Goal: Information Seeking & Learning: Learn about a topic

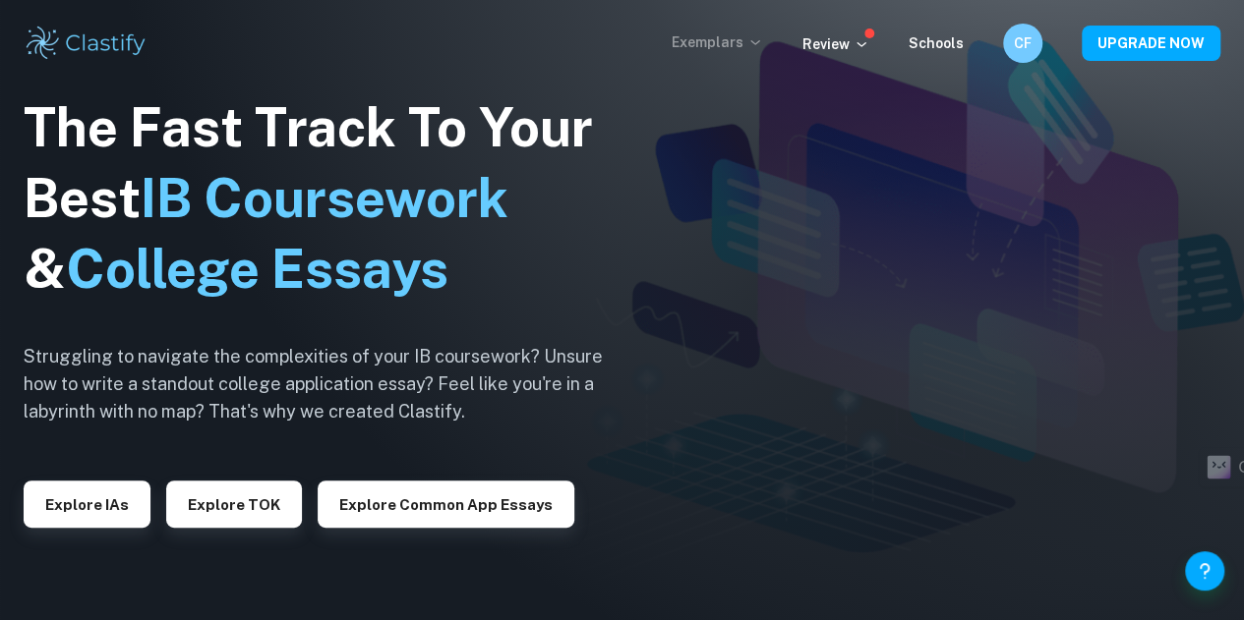
click at [706, 45] on p "Exemplars" at bounding box center [716, 42] width 91 height 22
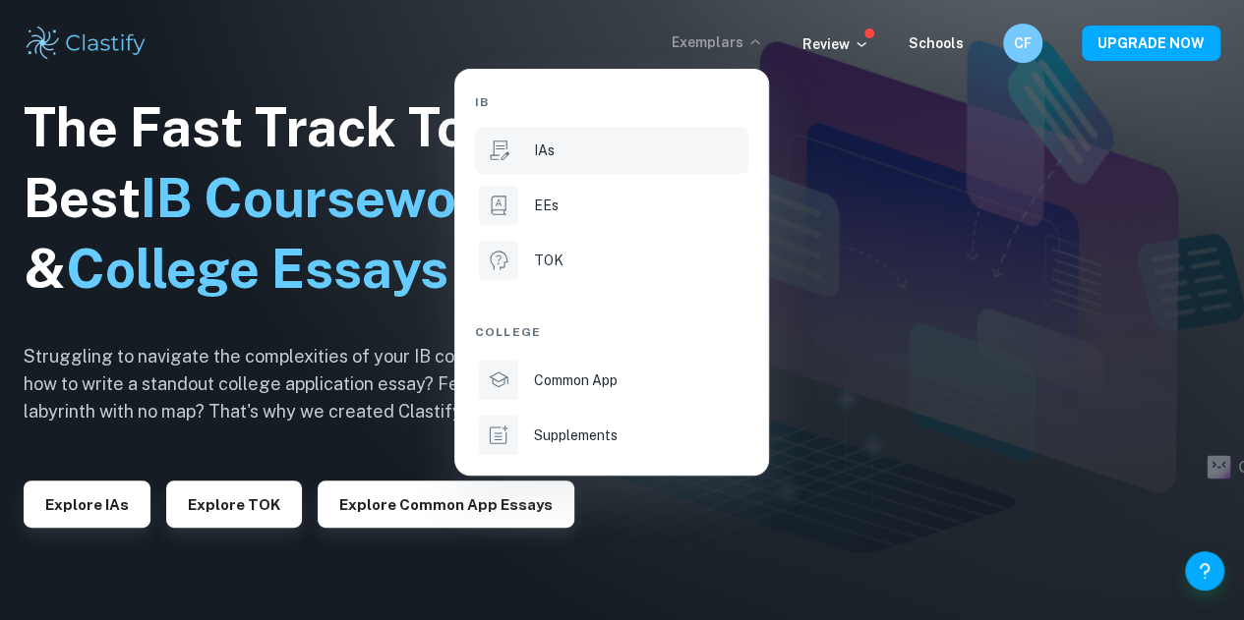
click at [588, 148] on div "IAs" at bounding box center [639, 151] width 210 height 22
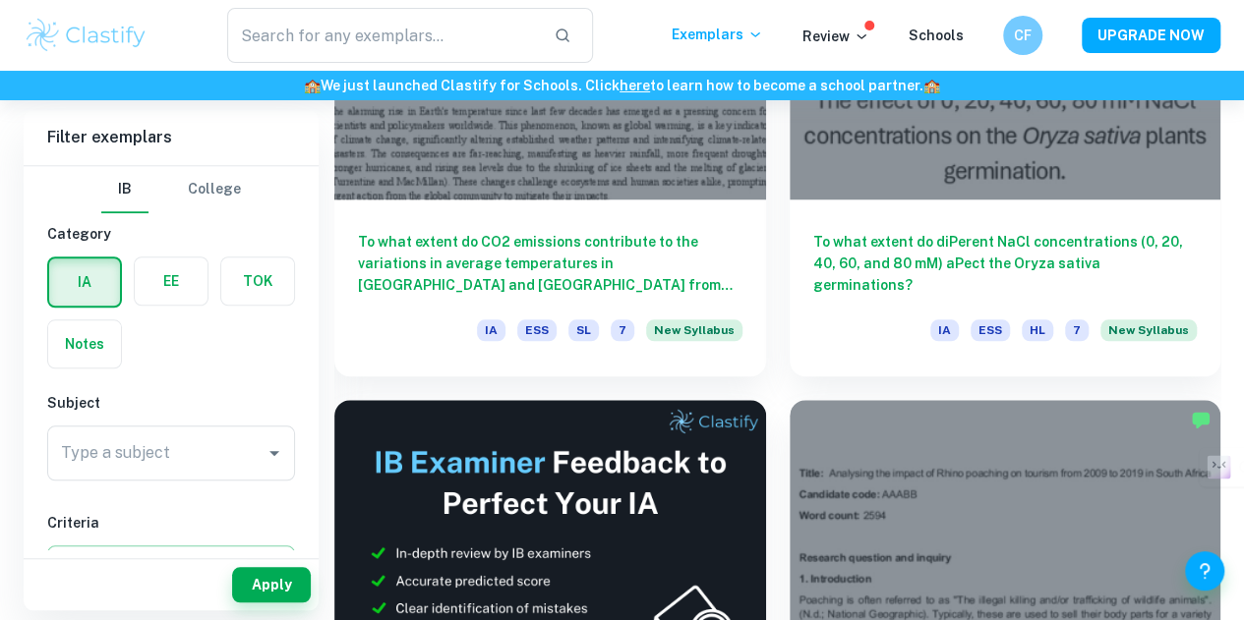
scroll to position [839, 0]
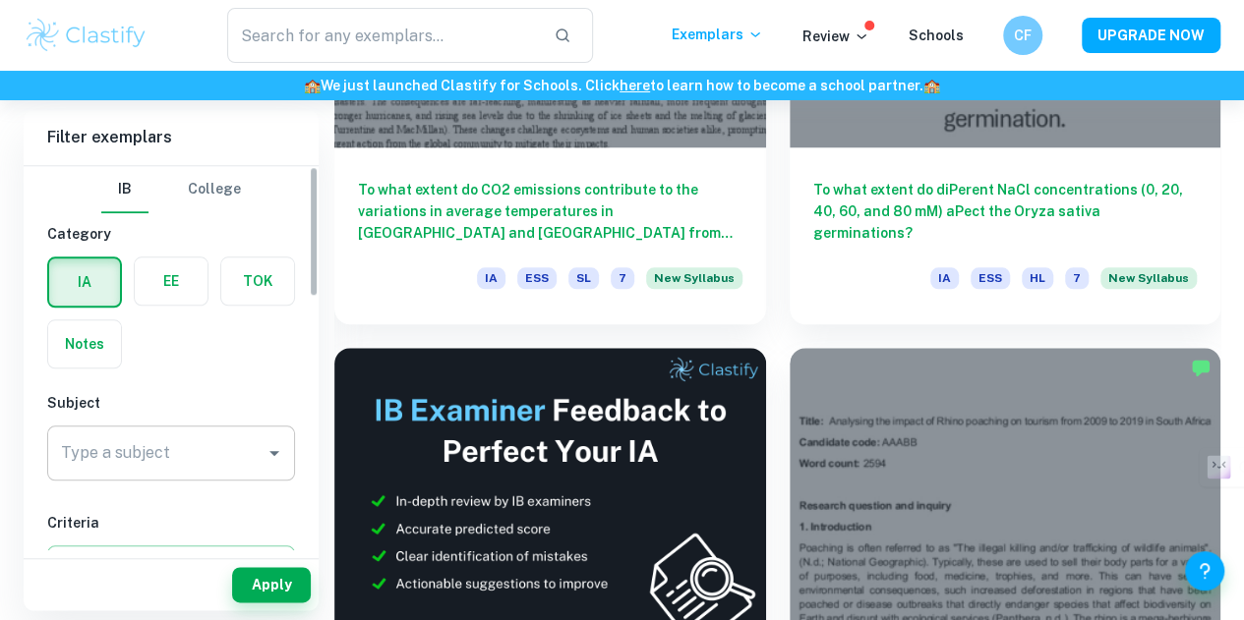
click at [188, 447] on input "Type a subject" at bounding box center [156, 453] width 201 height 37
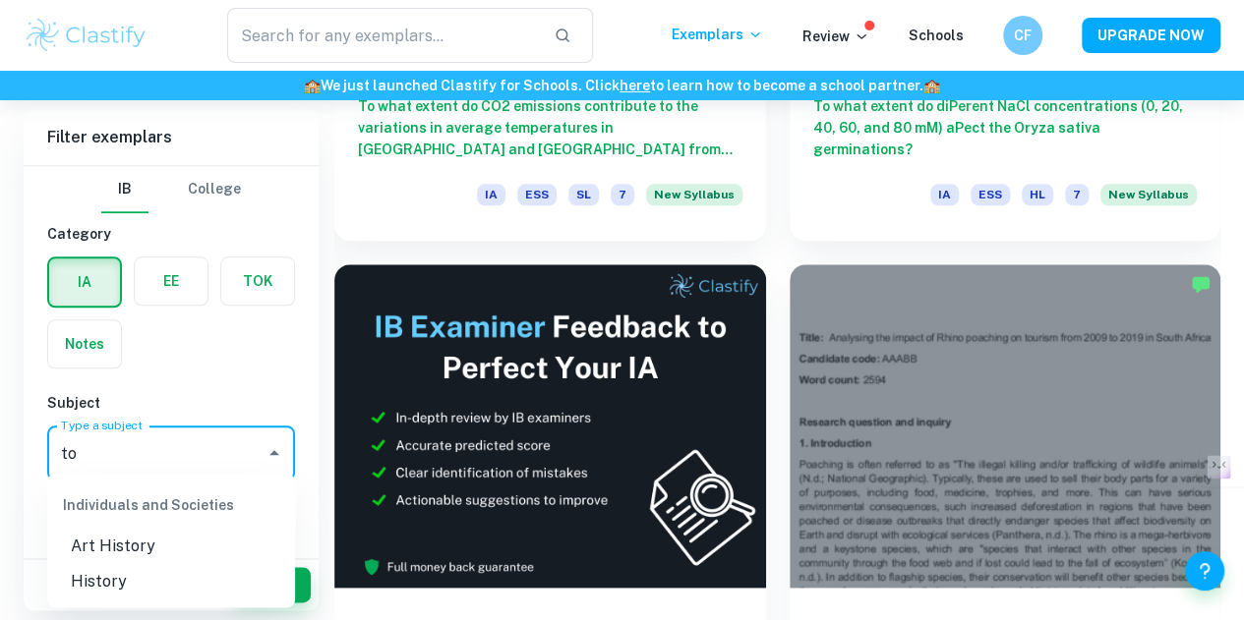
scroll to position [915, 0]
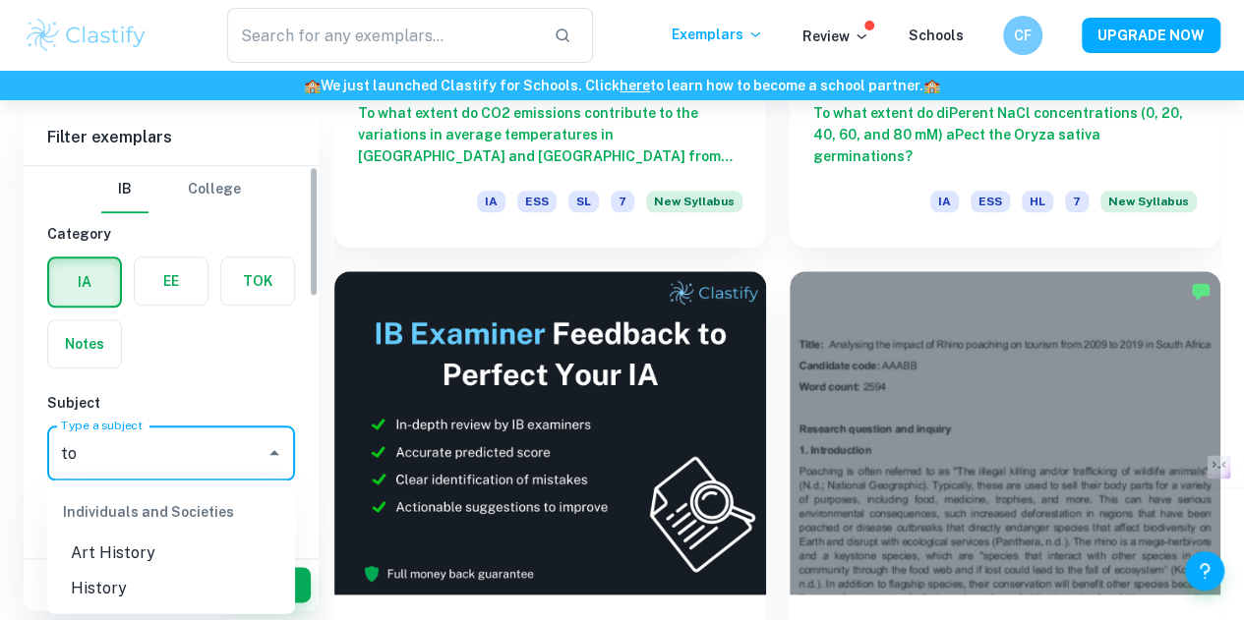
type input "to"
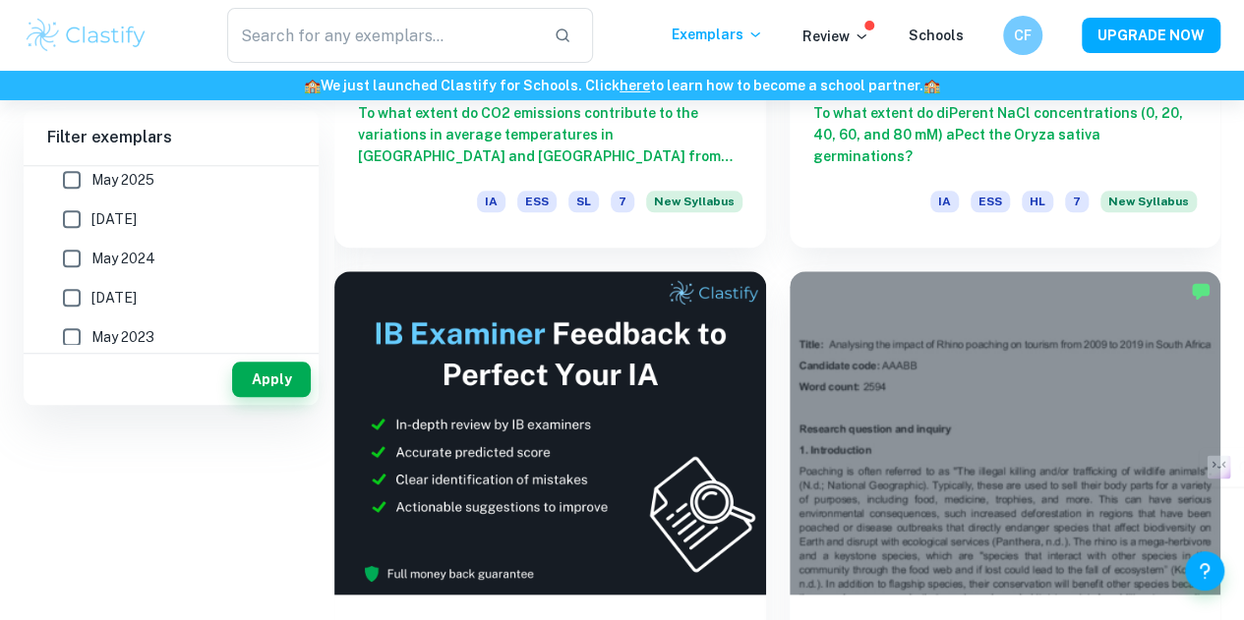
scroll to position [0, 0]
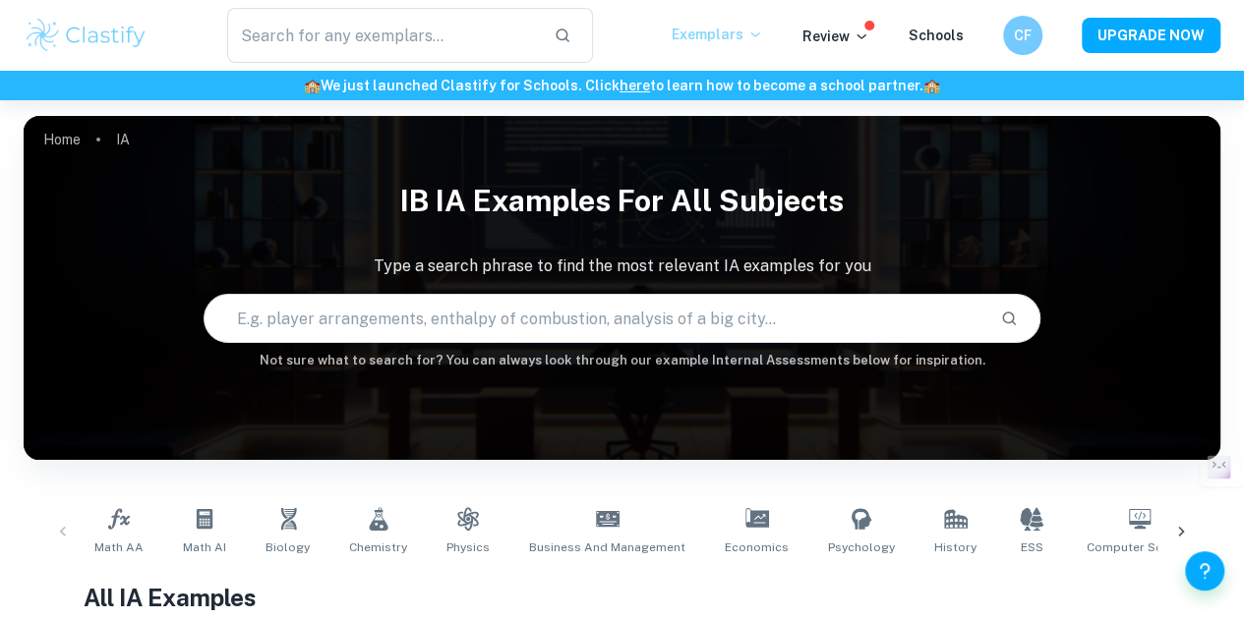
click at [723, 29] on p "Exemplars" at bounding box center [716, 35] width 91 height 22
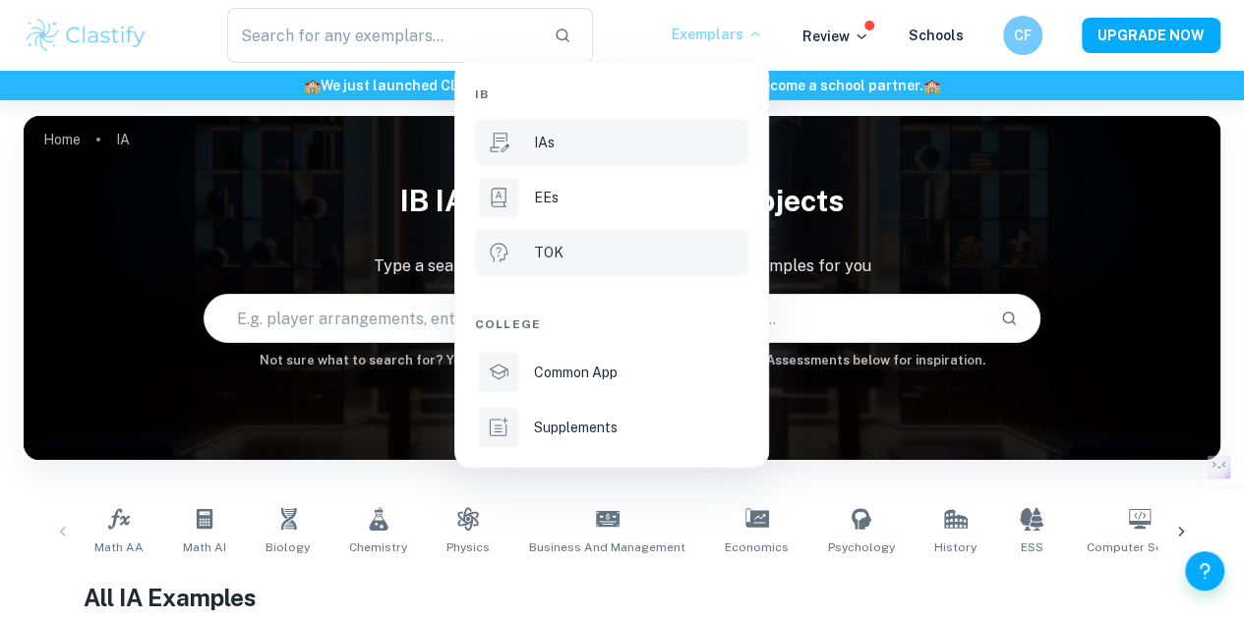
click at [560, 267] on li "TOK" at bounding box center [611, 252] width 273 height 47
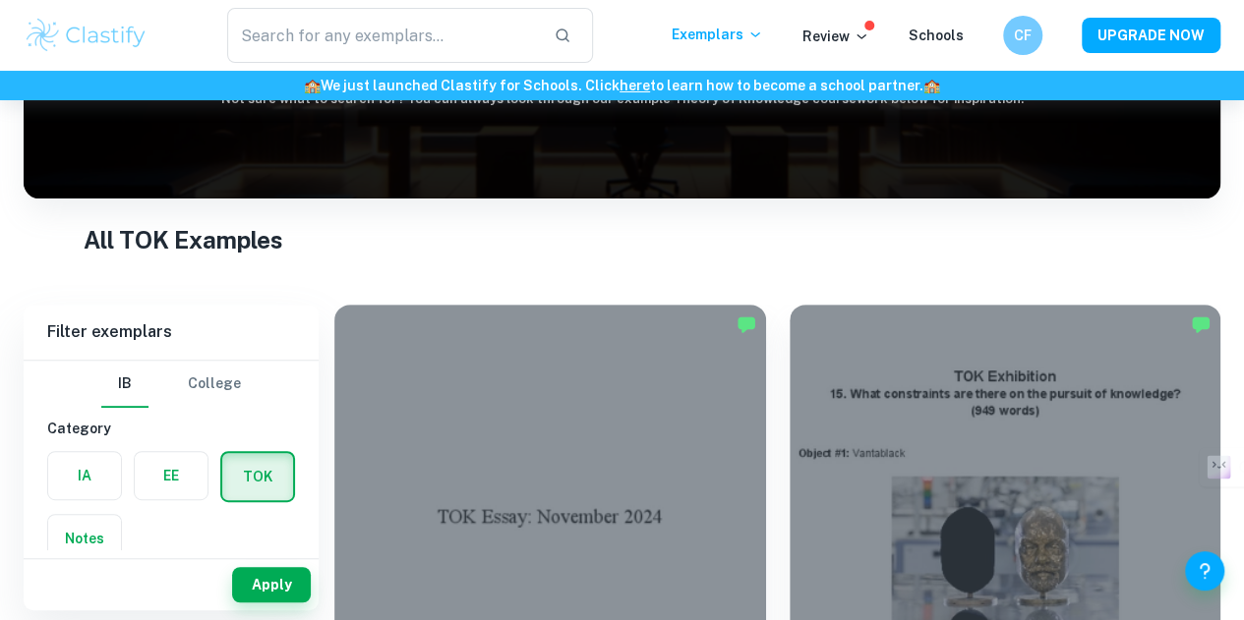
click at [81, 484] on label "button" at bounding box center [84, 475] width 73 height 47
click at [0, 0] on input "radio" at bounding box center [0, 0] width 0 height 0
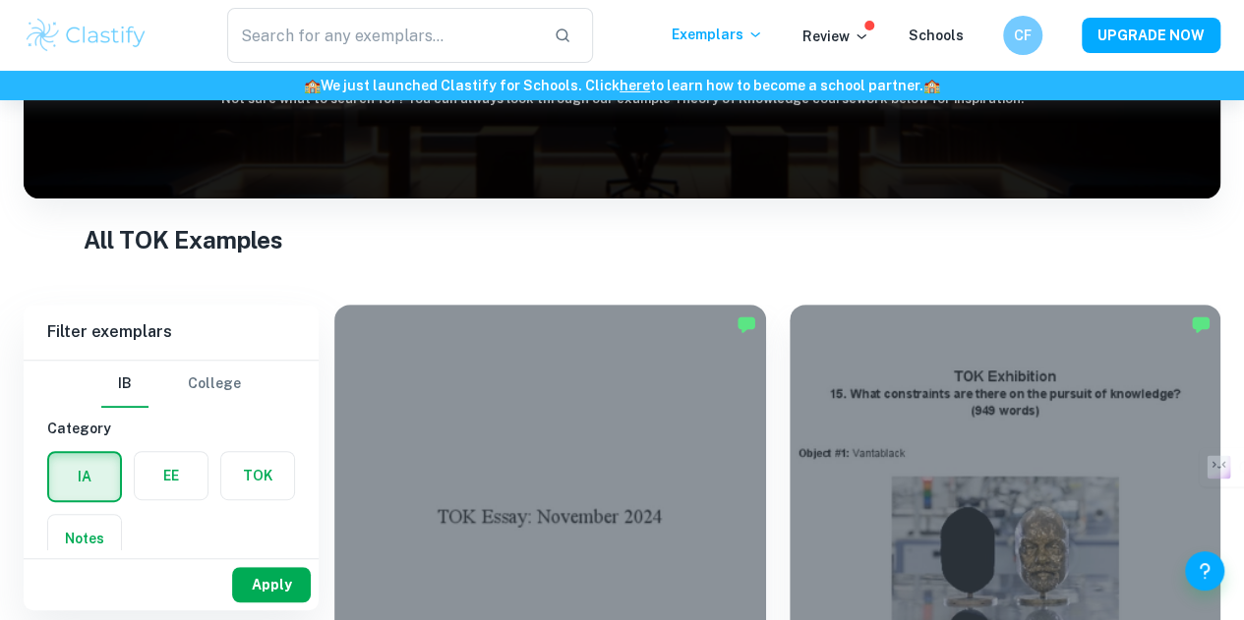
click at [277, 580] on button "Apply" at bounding box center [271, 584] width 79 height 35
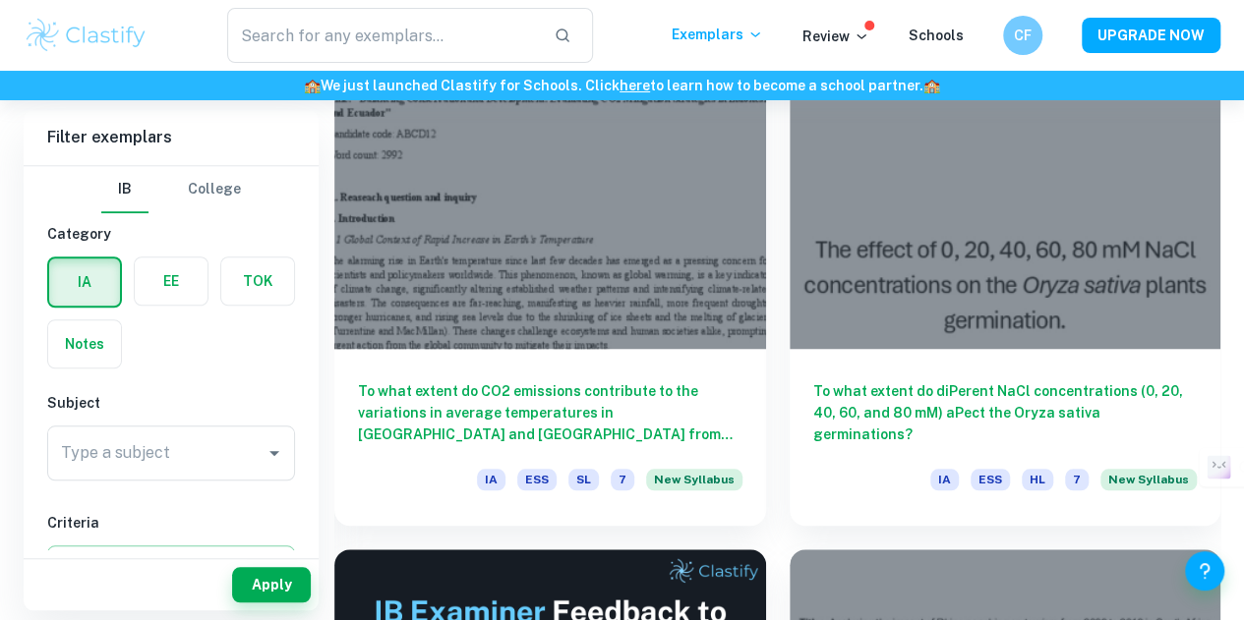
scroll to position [633, 0]
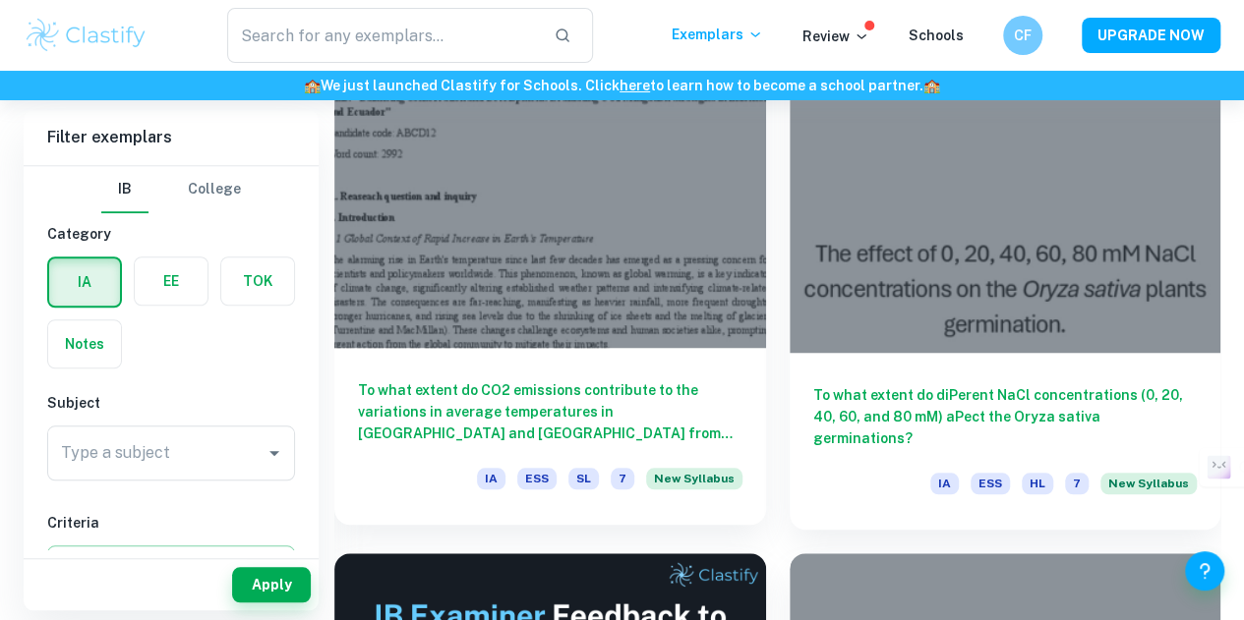
click at [378, 348] on div "To what extent do CO2 emissions contribute to the variations in average tempera…" at bounding box center [550, 436] width 432 height 177
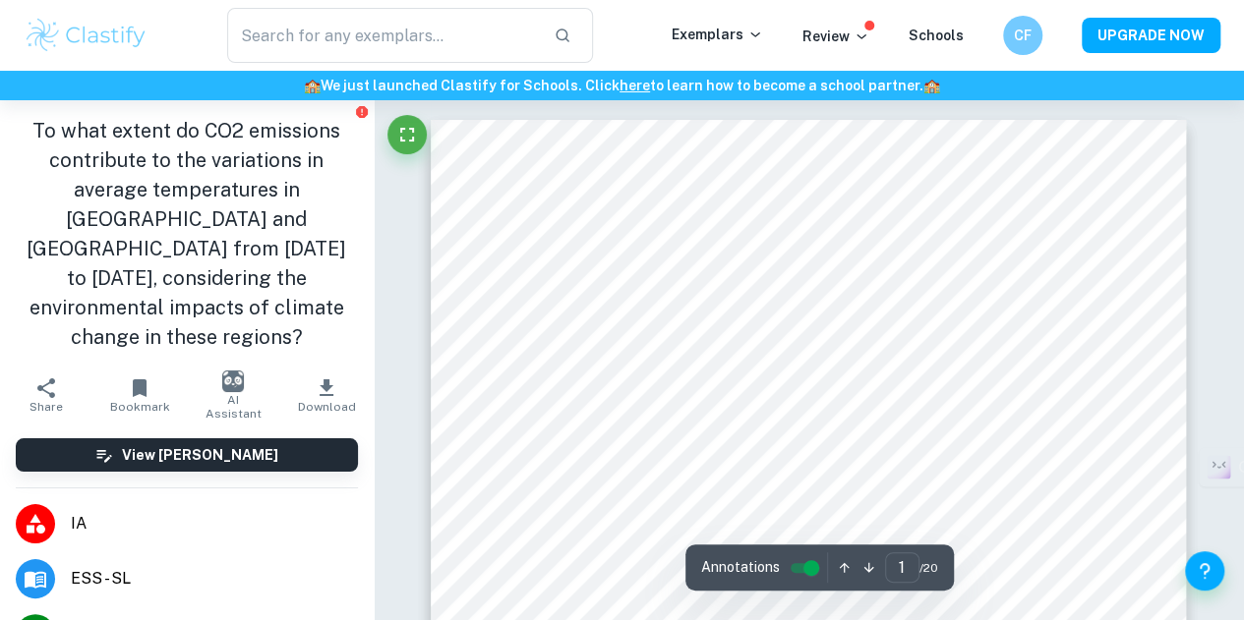
type input "2"
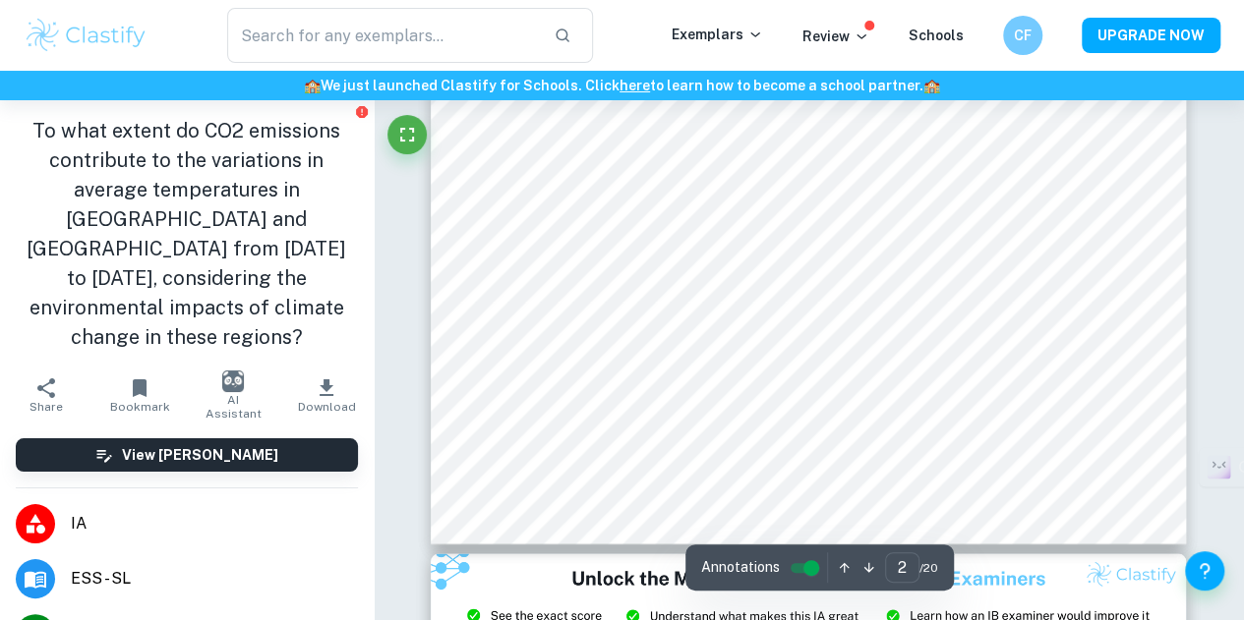
scroll to position [1808, 0]
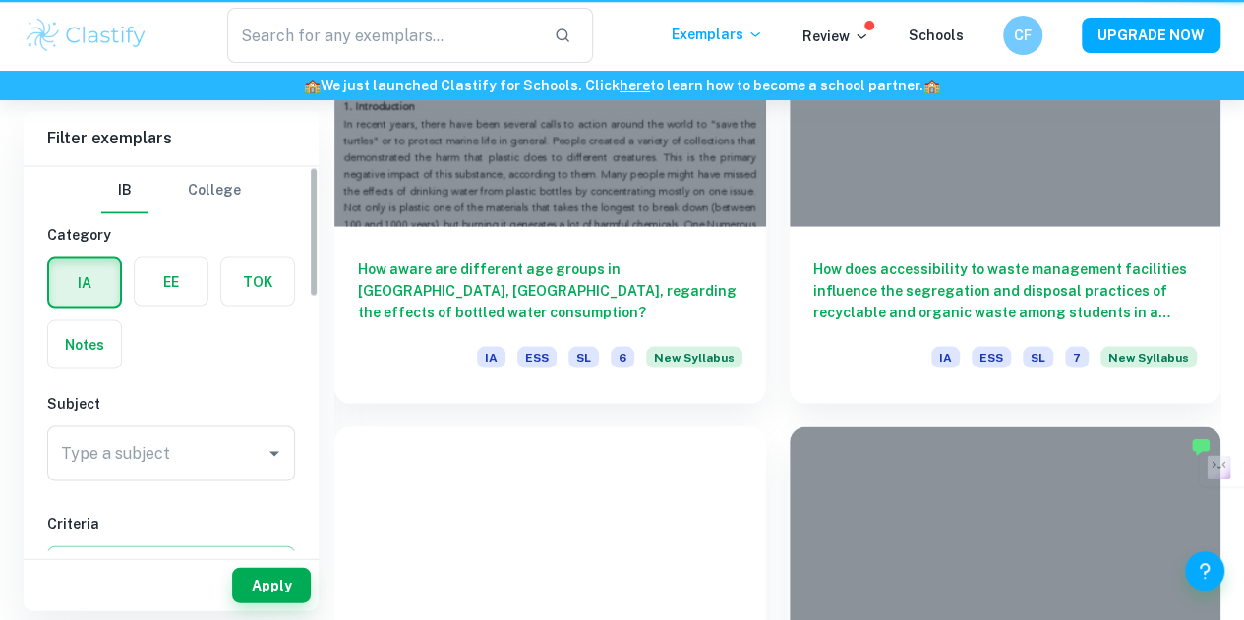
scroll to position [633, 0]
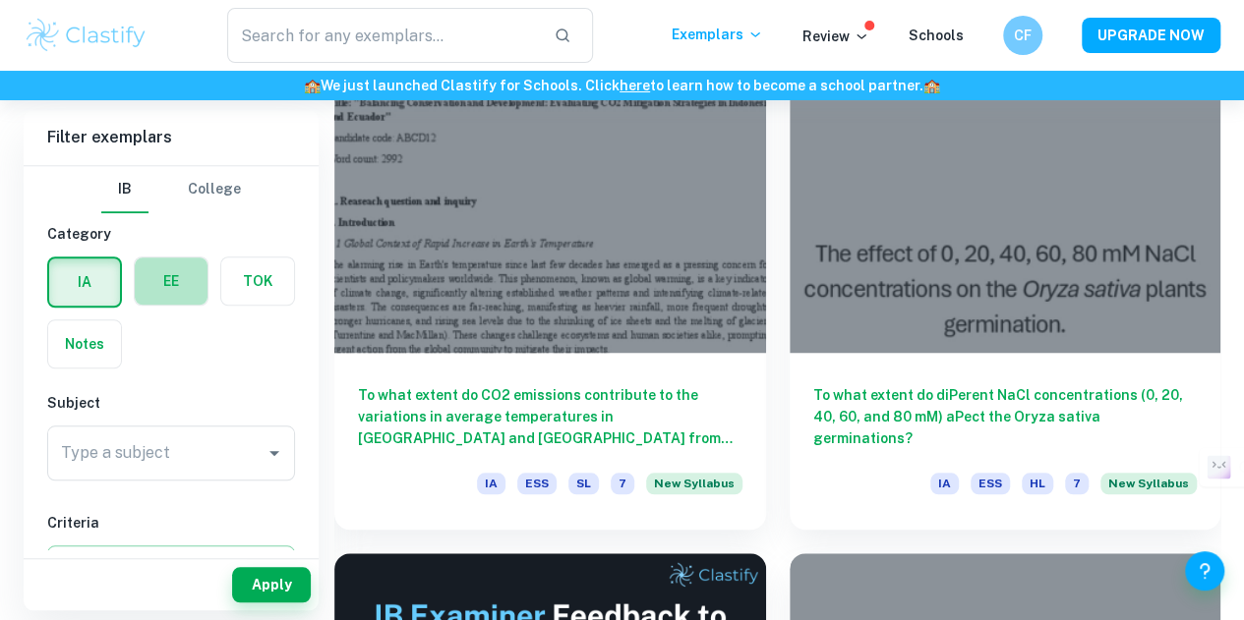
click at [161, 287] on label "button" at bounding box center [171, 281] width 73 height 47
click at [0, 0] on input "radio" at bounding box center [0, 0] width 0 height 0
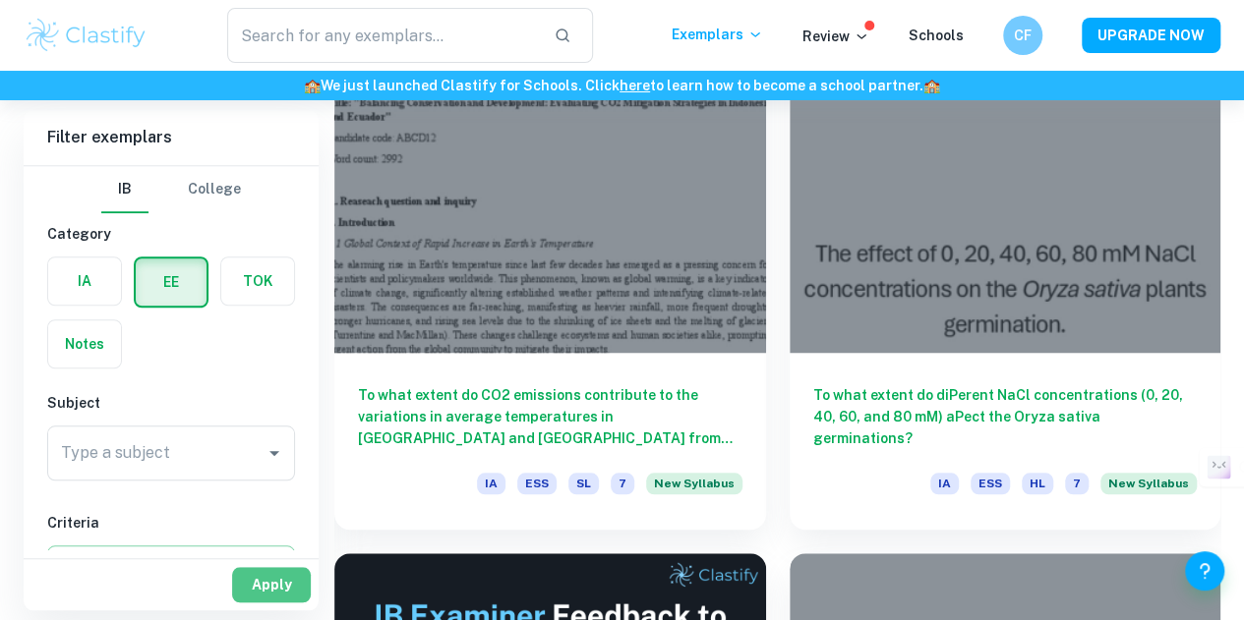
click at [284, 582] on button "Apply" at bounding box center [271, 584] width 79 height 35
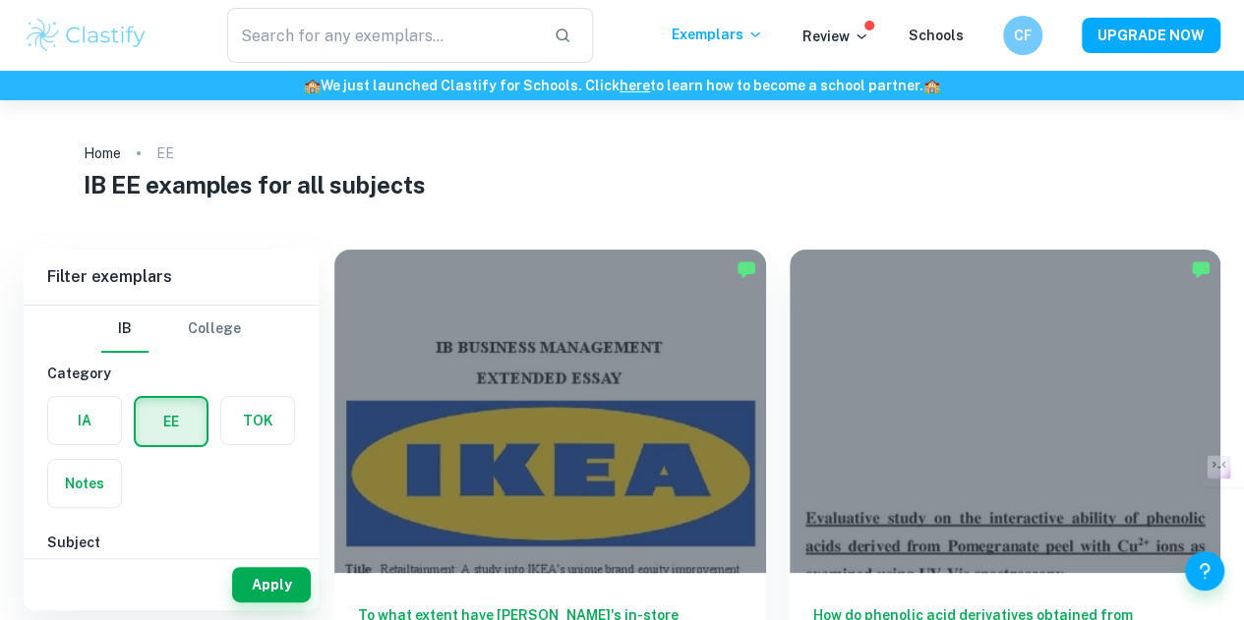
drag, startPoint x: 724, startPoint y: 50, endPoint x: 729, endPoint y: 62, distance: 13.2
click at [729, 62] on div "​ Exemplars Review Schools CF UPGRADE NOW" at bounding box center [622, 35] width 1244 height 55
click at [712, 31] on p "Exemplars" at bounding box center [716, 35] width 91 height 22
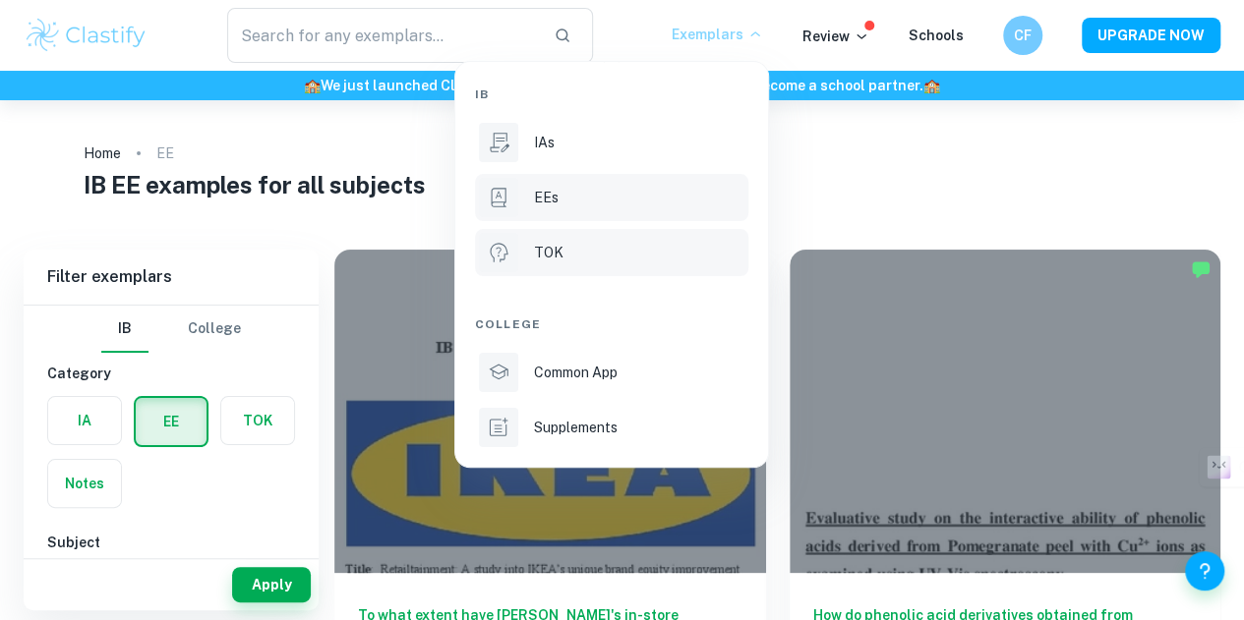
click at [539, 239] on li "TOK" at bounding box center [611, 252] width 273 height 47
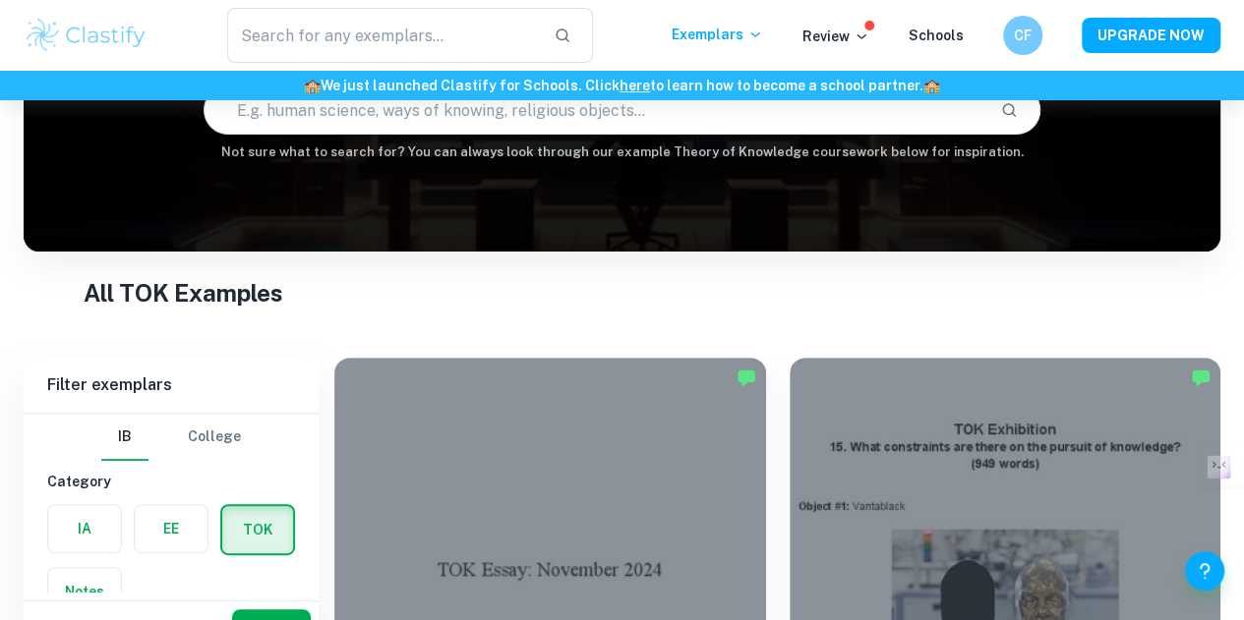
scroll to position [214, 0]
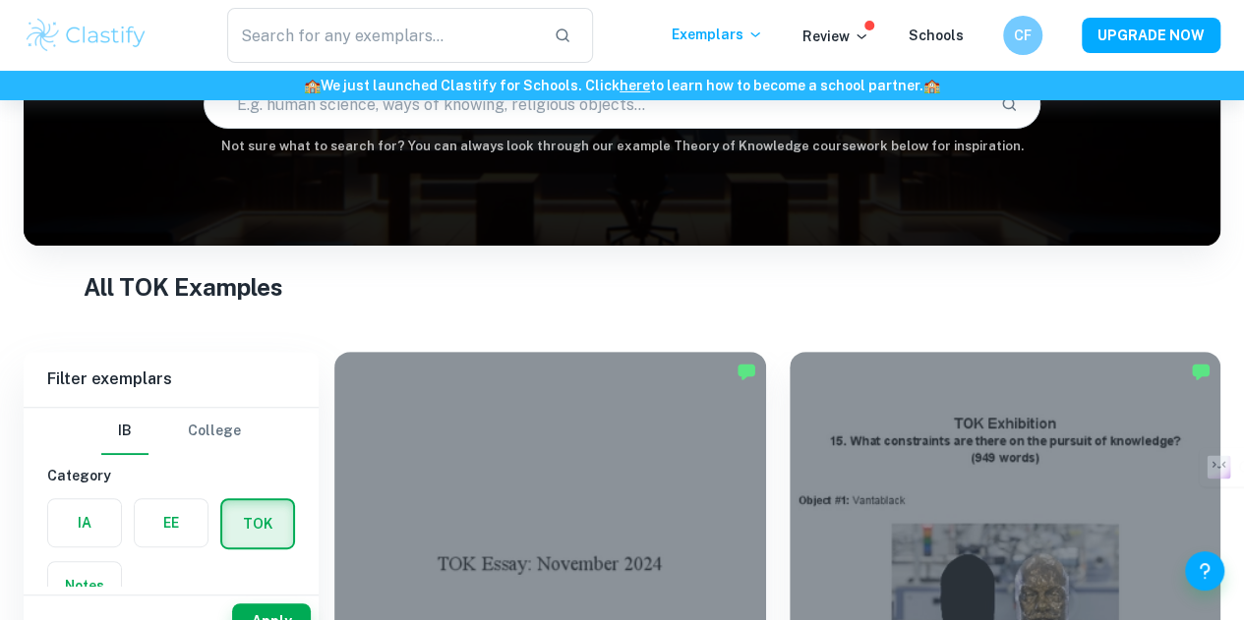
click at [392, 121] on input "text" at bounding box center [594, 104] width 781 height 55
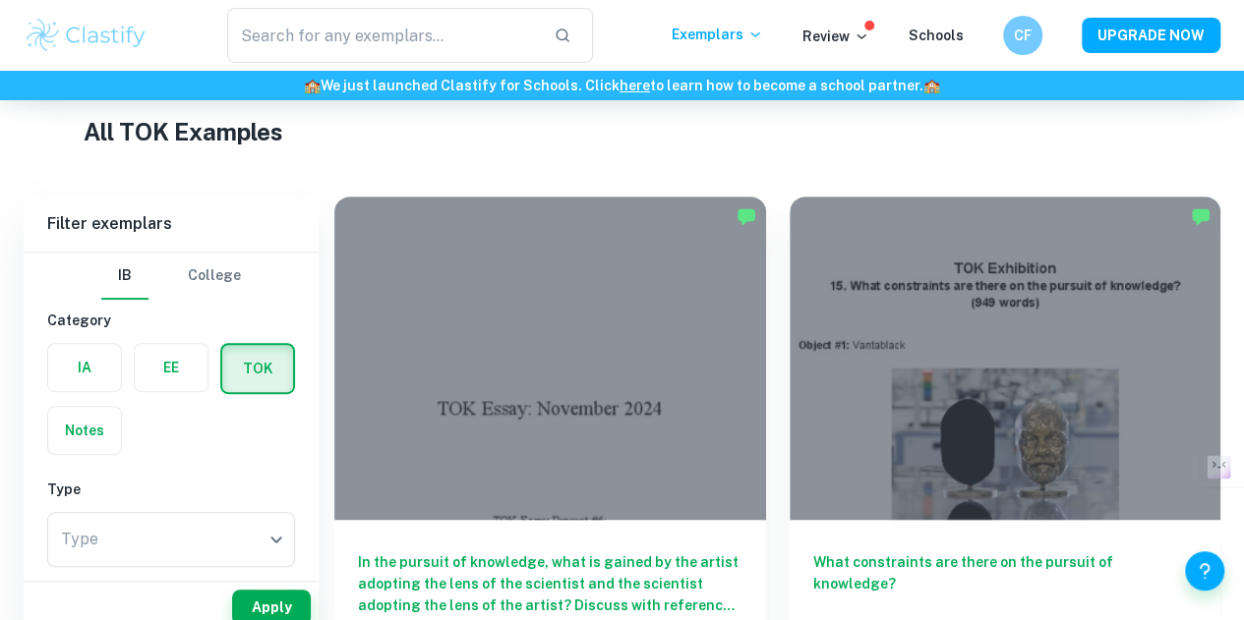
scroll to position [397, 0]
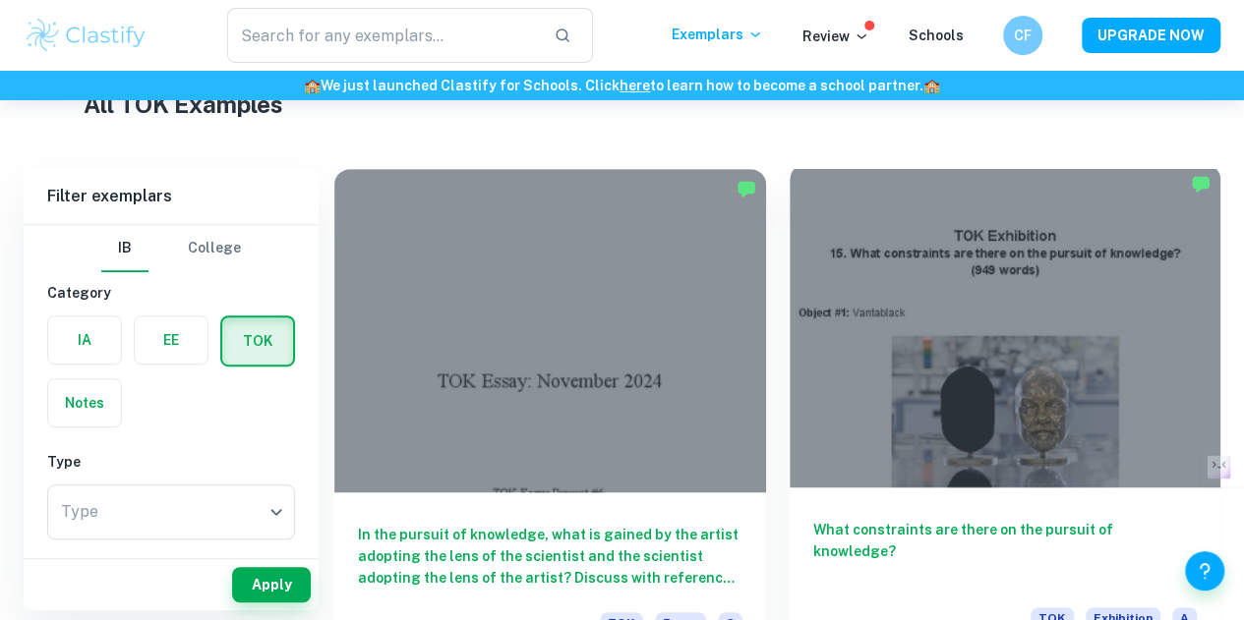
click at [789, 292] on div at bounding box center [1005, 325] width 432 height 323
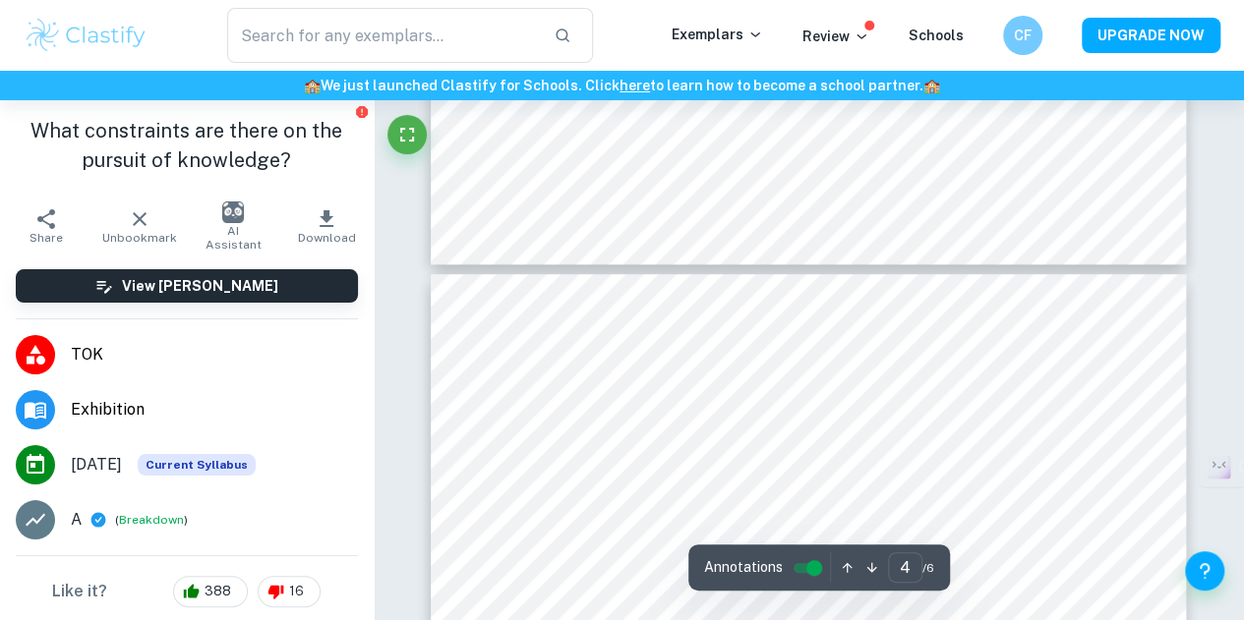
type input "5"
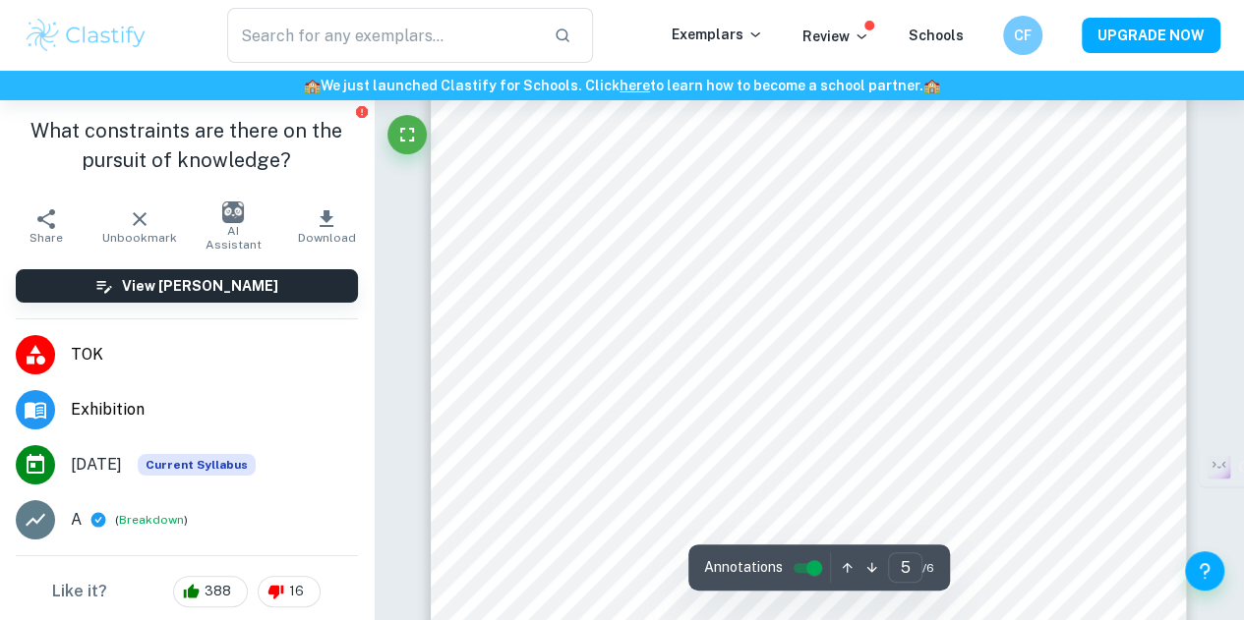
scroll to position [4276, 0]
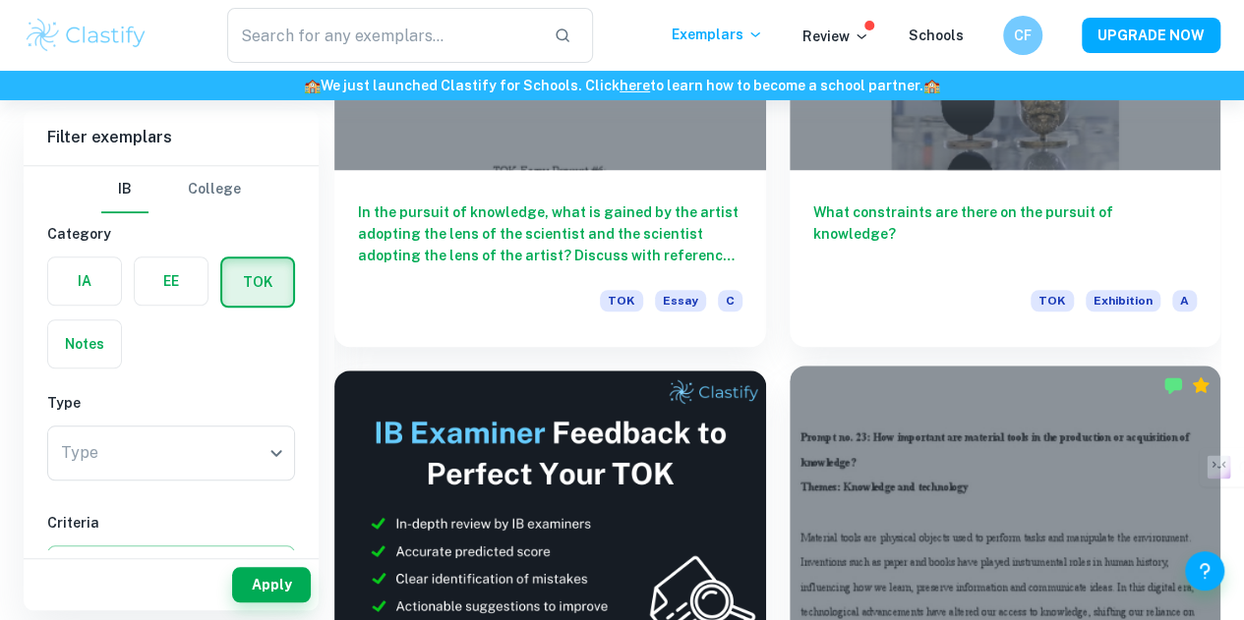
scroll to position [505, 0]
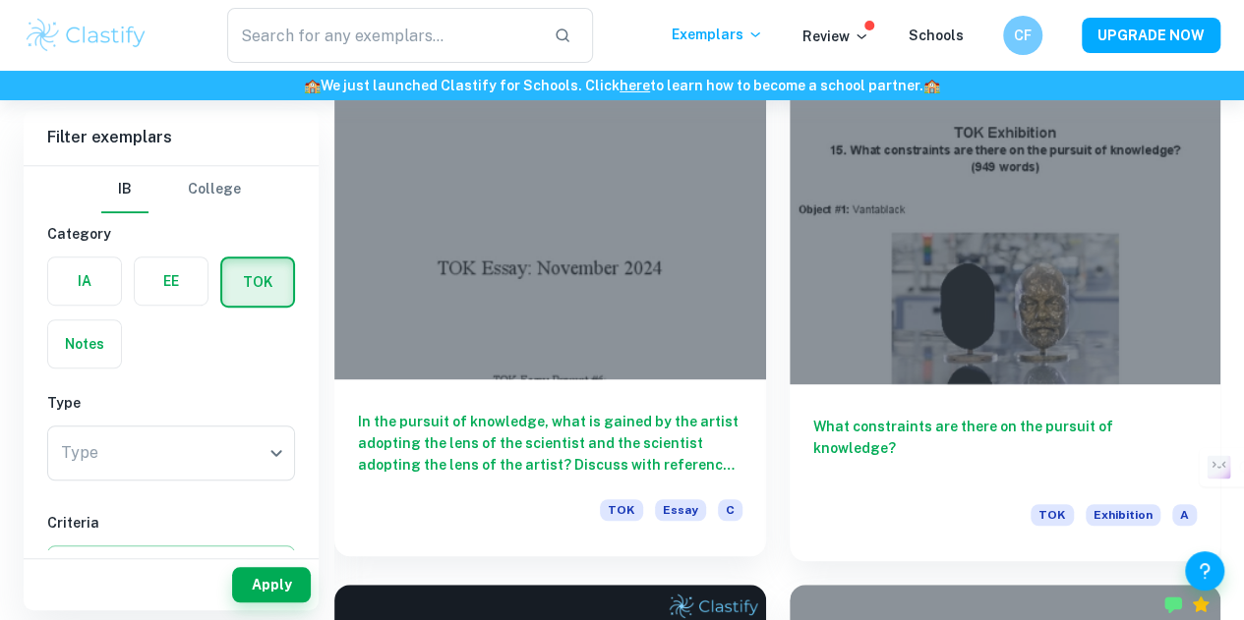
click at [465, 261] on div at bounding box center [550, 217] width 432 height 323
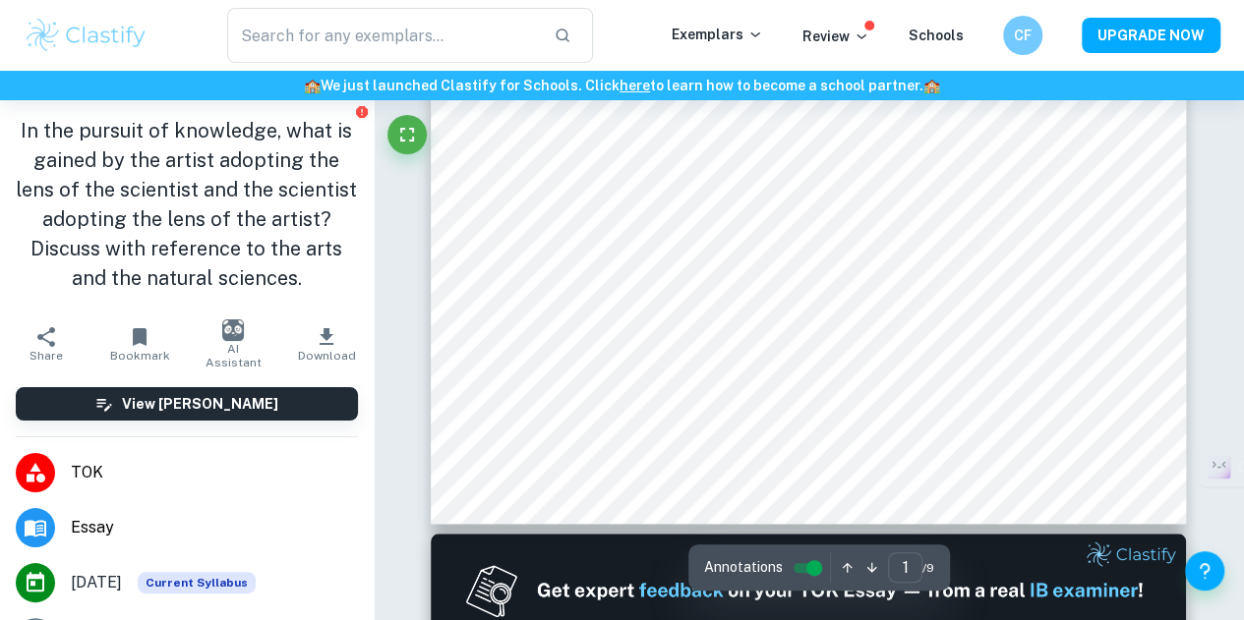
type input "2"
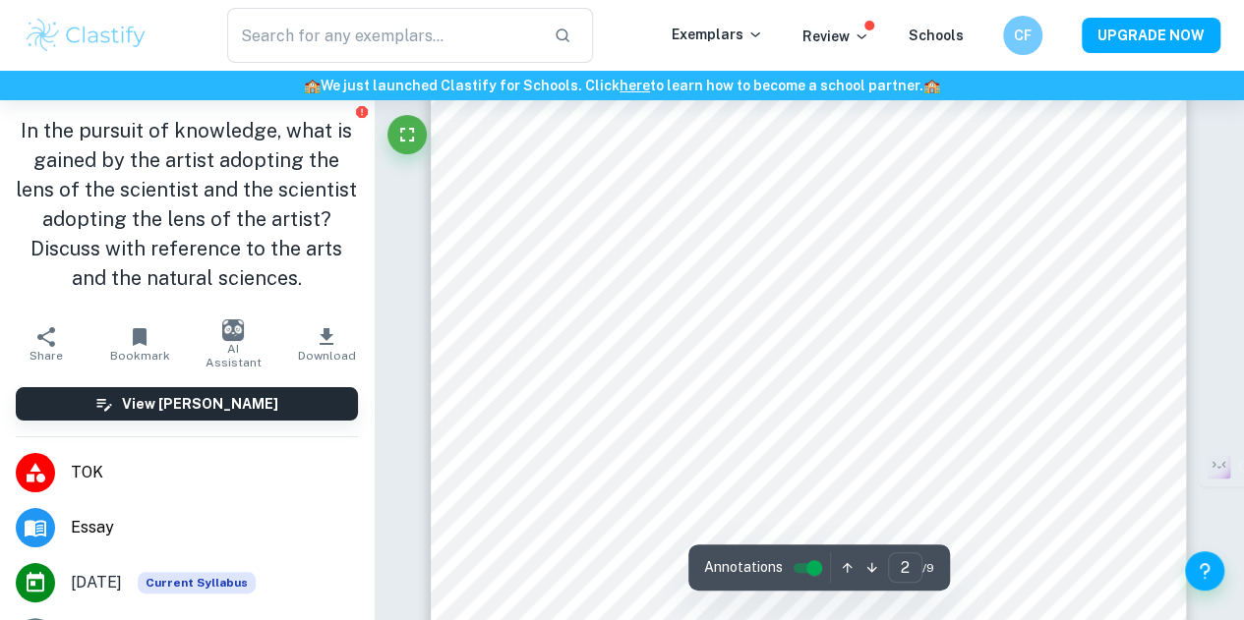
scroll to position [1522, 0]
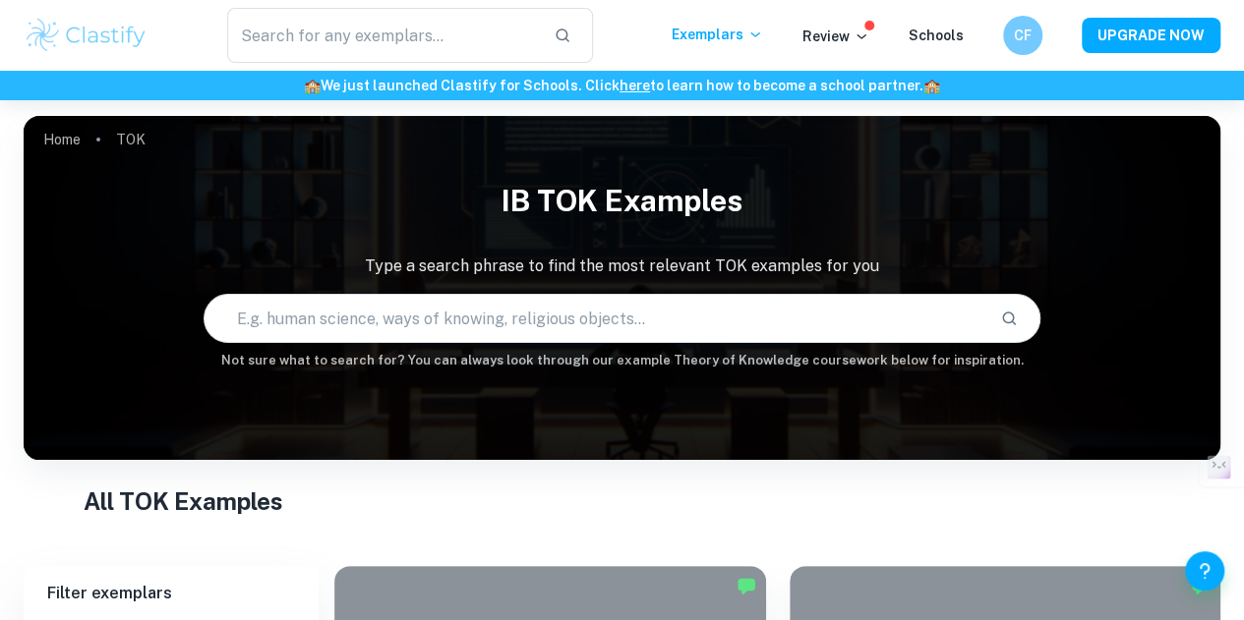
click at [522, 315] on input "text" at bounding box center [594, 318] width 781 height 55
type input "tok exhibition"
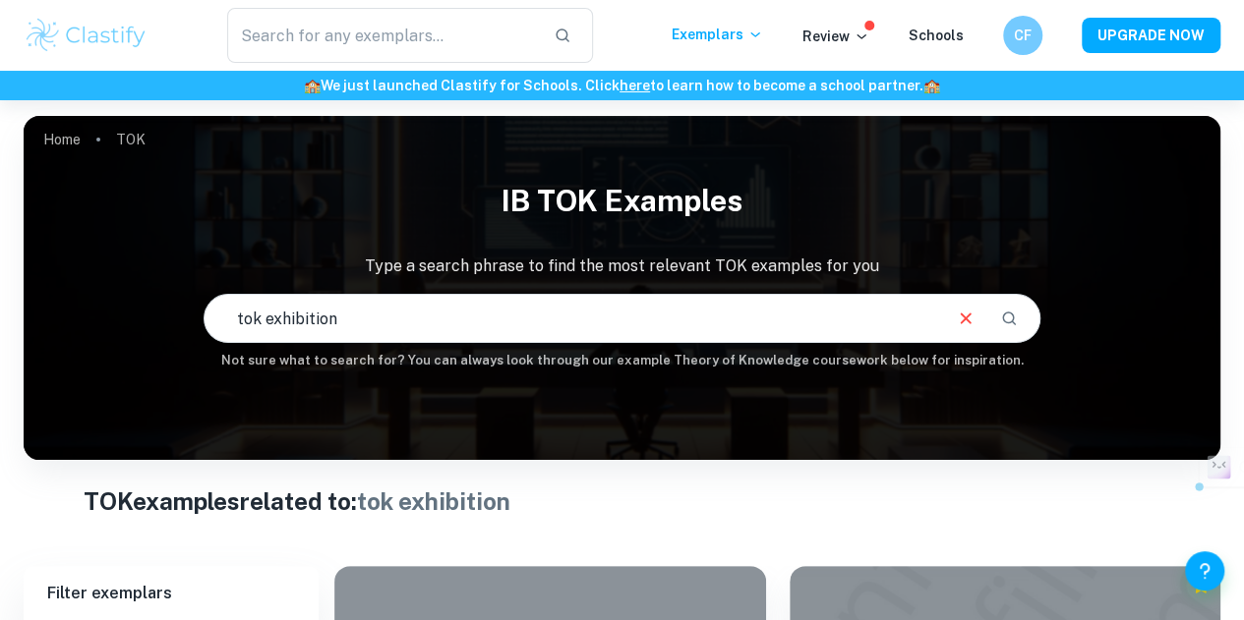
drag, startPoint x: 389, startPoint y: 337, endPoint x: 259, endPoint y: 329, distance: 131.0
click at [259, 329] on input "tok exhibition" at bounding box center [571, 318] width 735 height 55
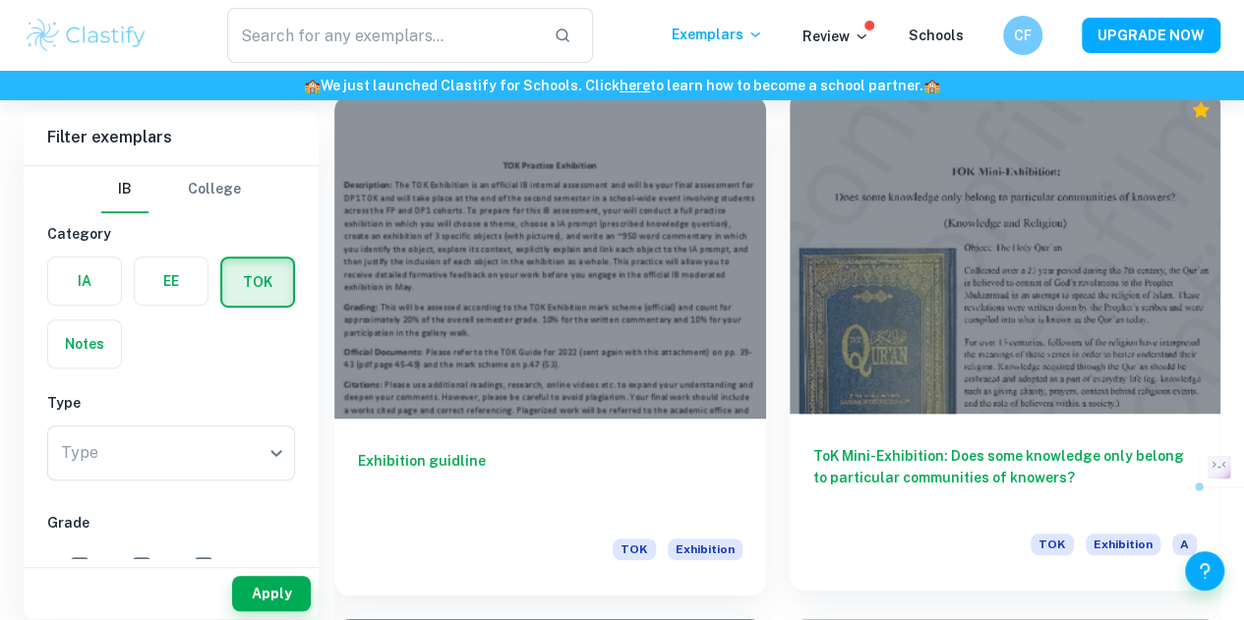
scroll to position [455, 0]
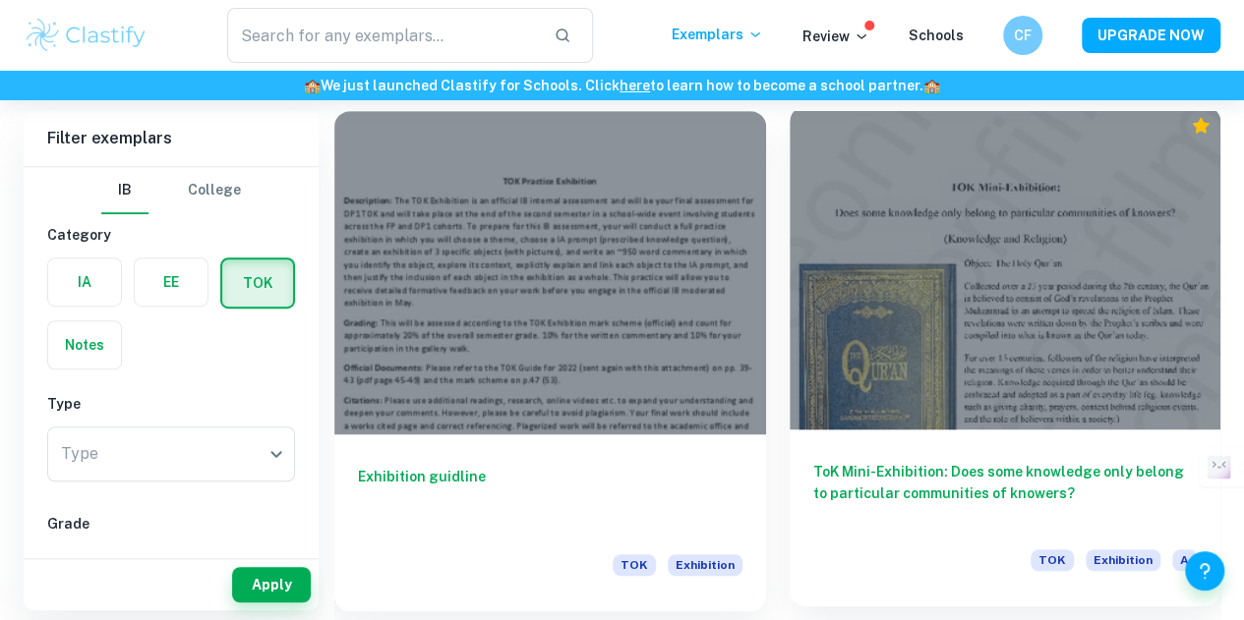
click at [789, 257] on div at bounding box center [1005, 267] width 432 height 323
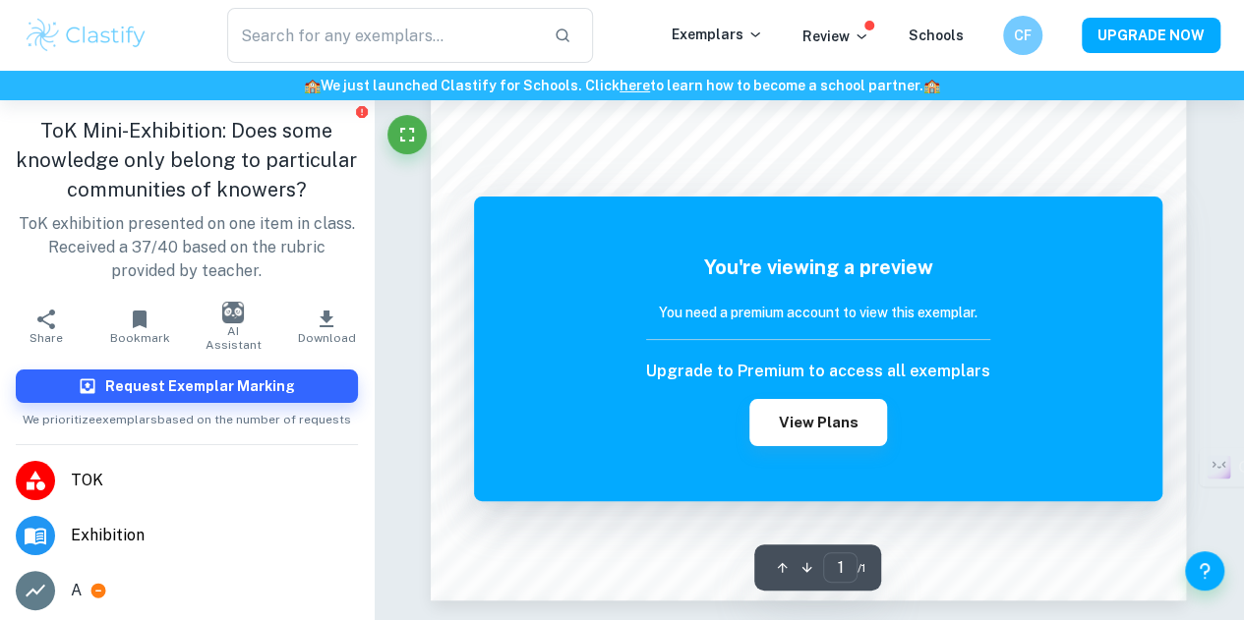
scroll to position [1, 0]
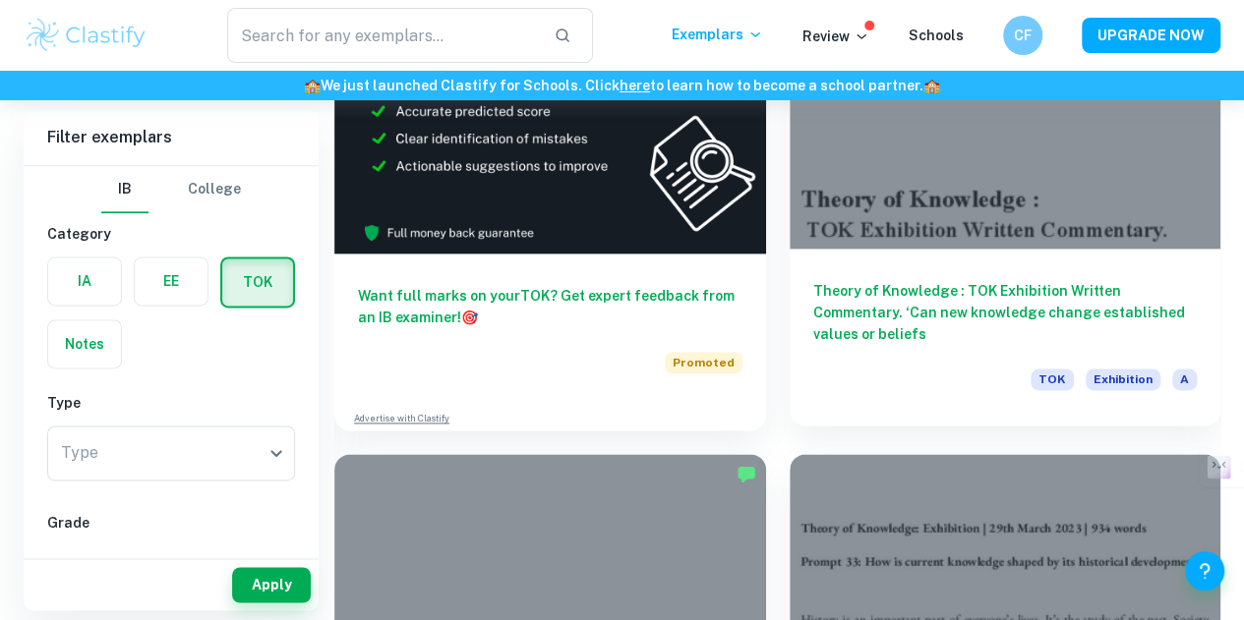
scroll to position [1162, 0]
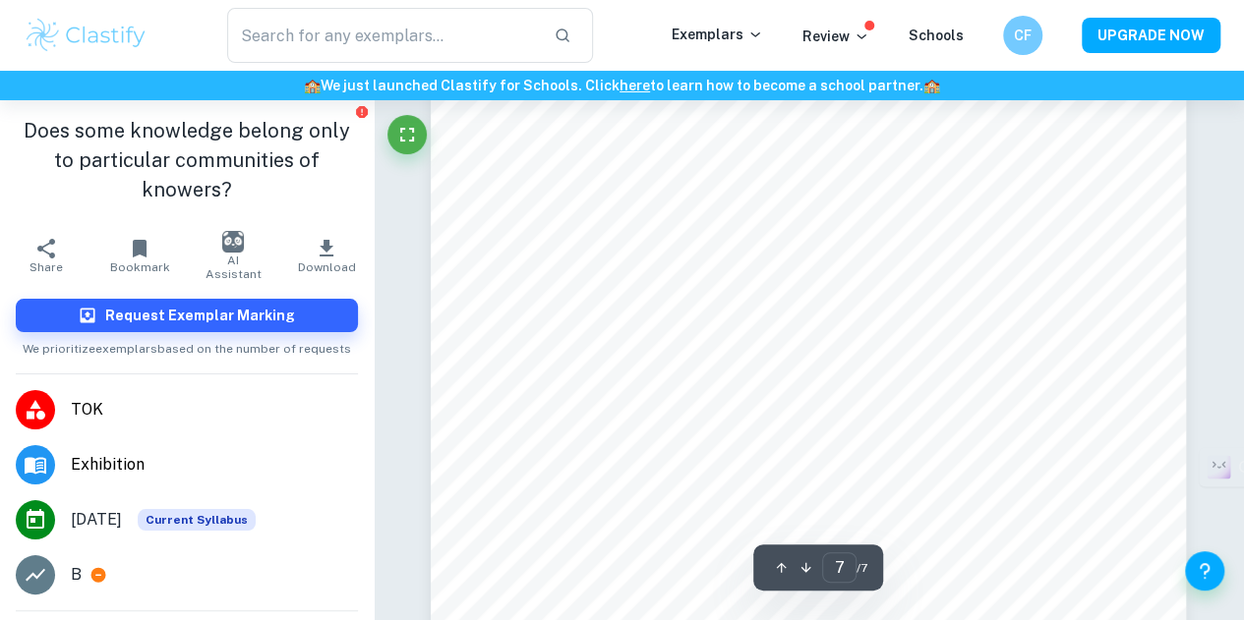
scroll to position [6892, 0]
type input "1"
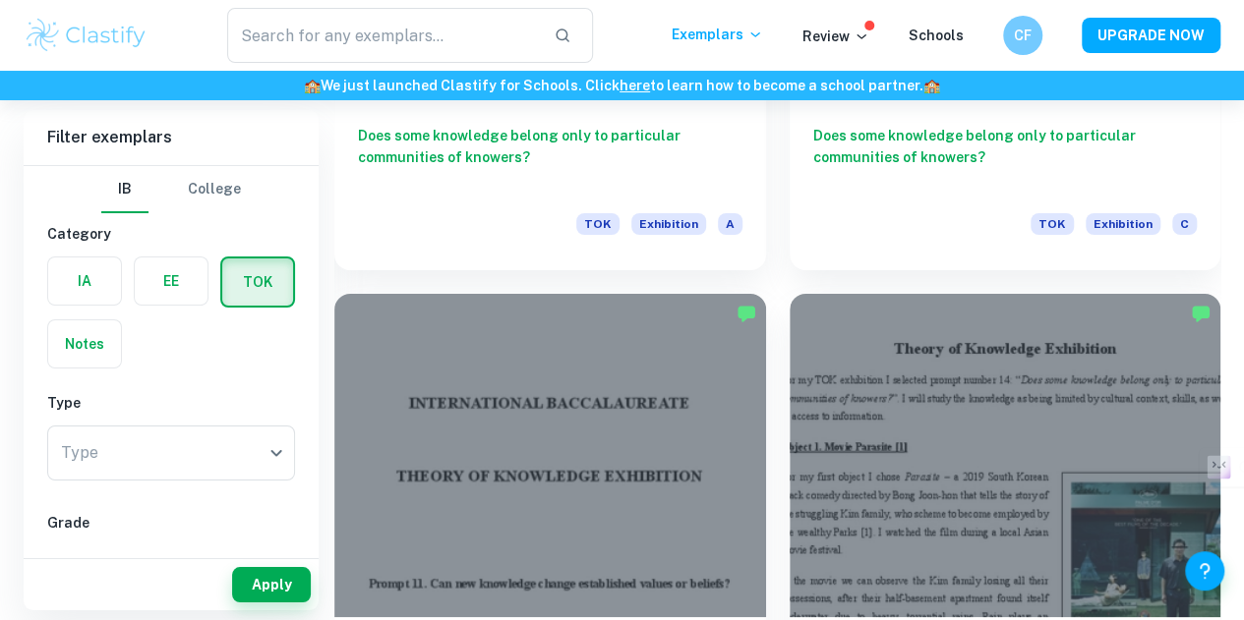
scroll to position [3415, 0]
drag, startPoint x: 709, startPoint y: 343, endPoint x: 865, endPoint y: 418, distance: 173.3
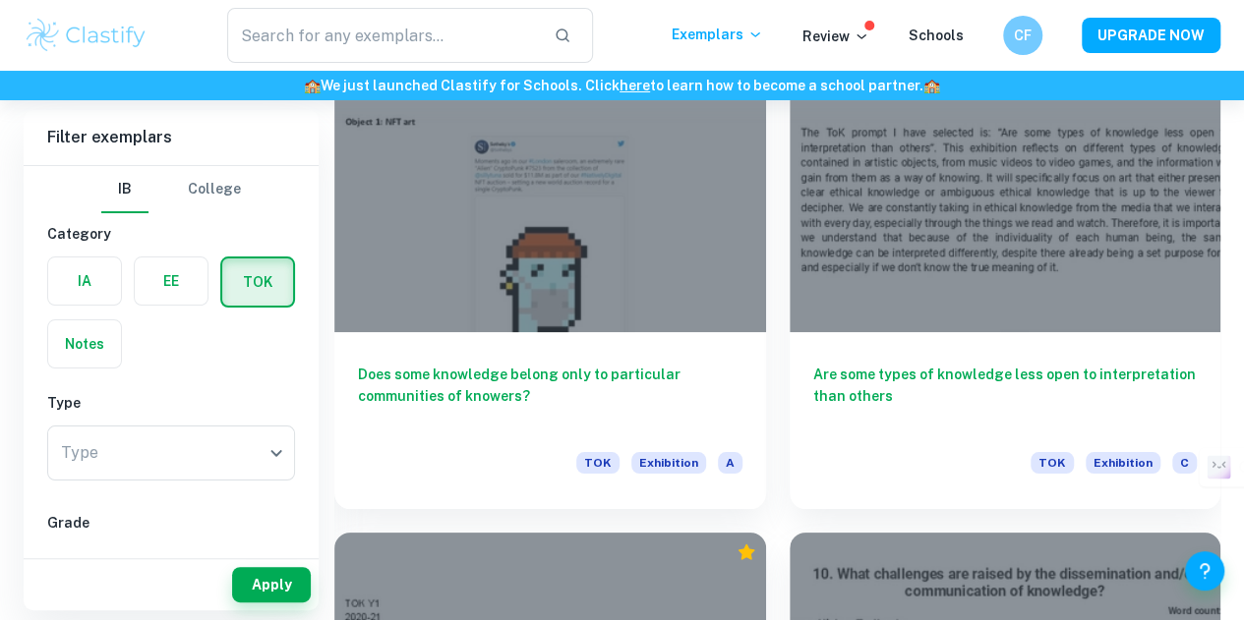
scroll to position [7334, 0]
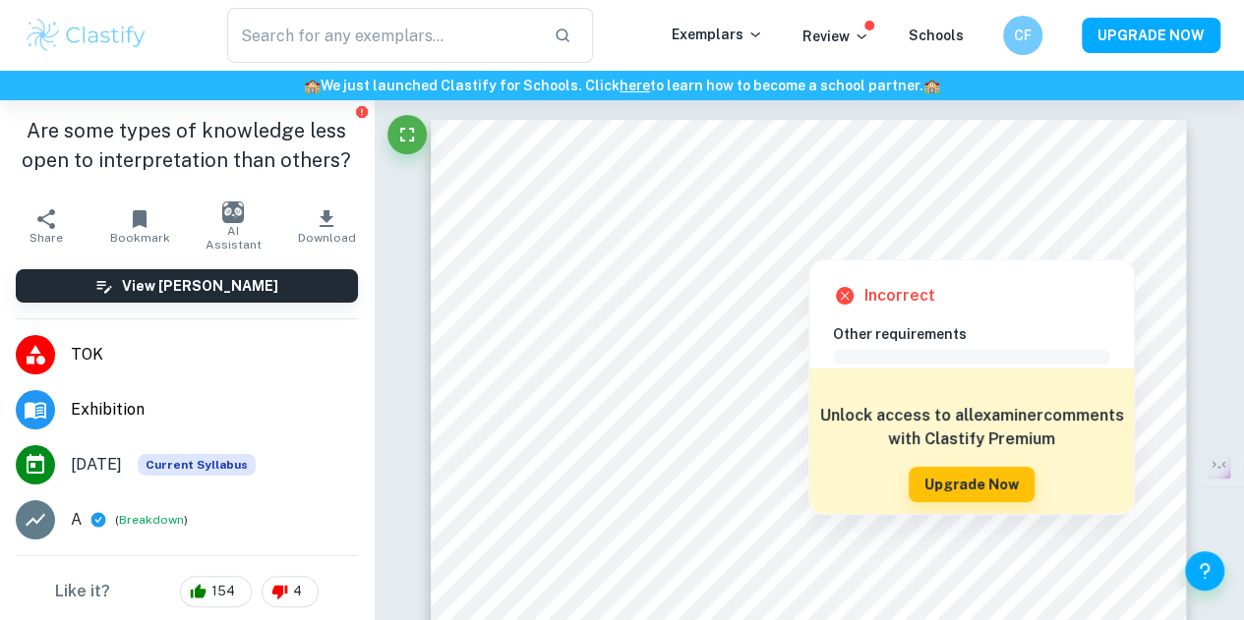
click at [843, 300] on icon at bounding box center [845, 296] width 18 height 18
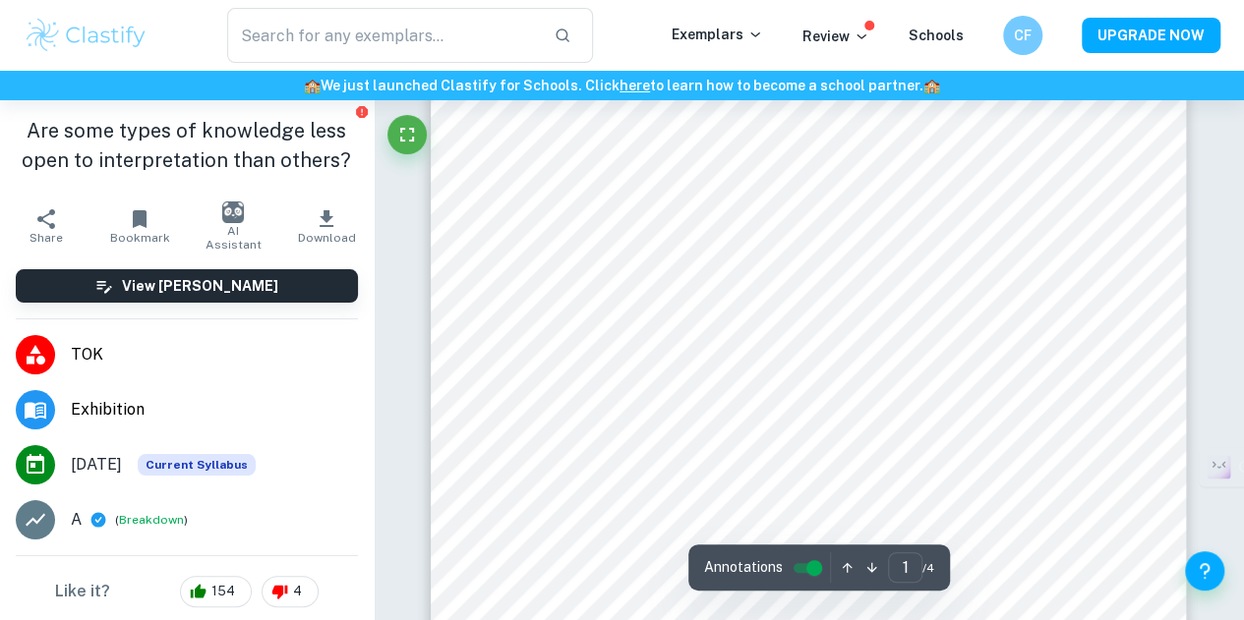
scroll to position [393, 0]
type input "4"
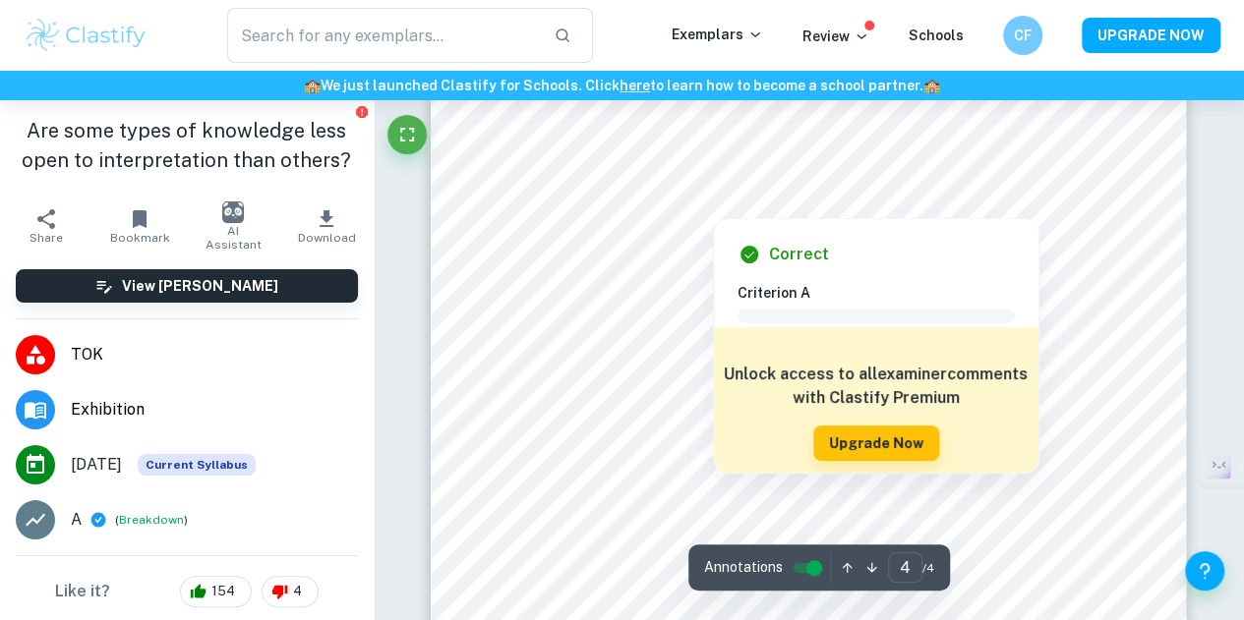
scroll to position [3494, 0]
